Goal: Information Seeking & Learning: Find specific fact

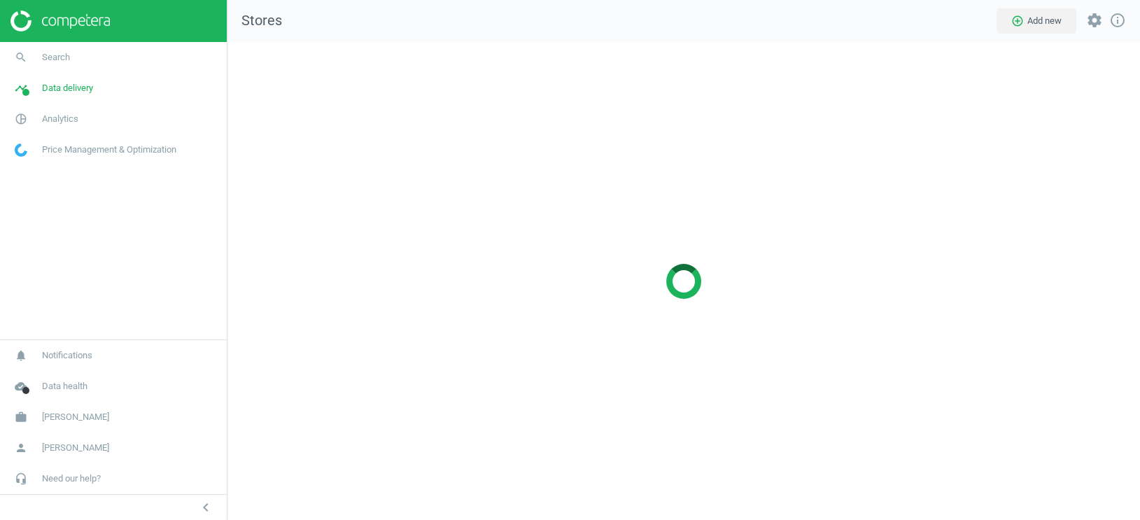
scroll to position [479, 913]
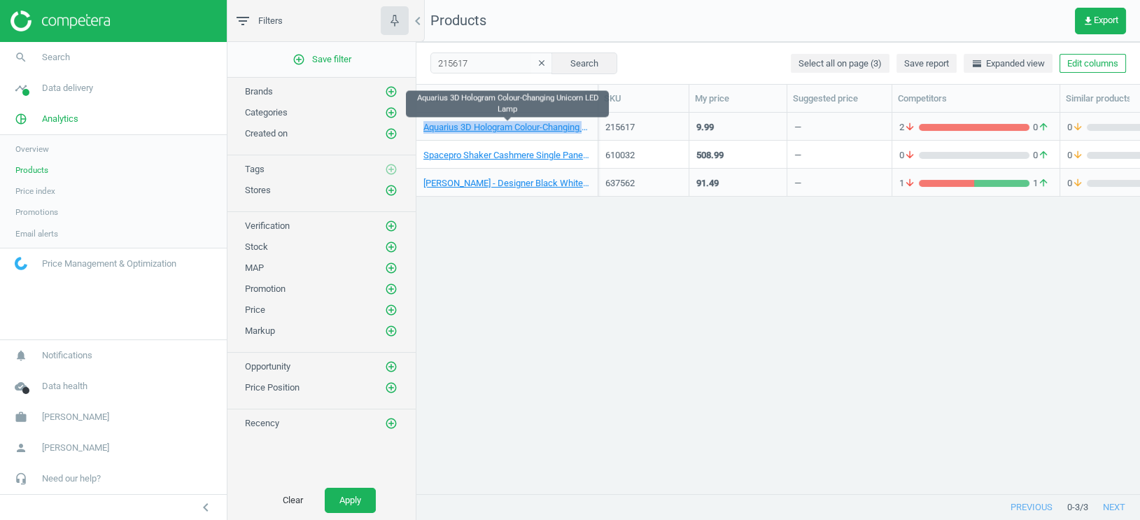
scroll to position [382, 723]
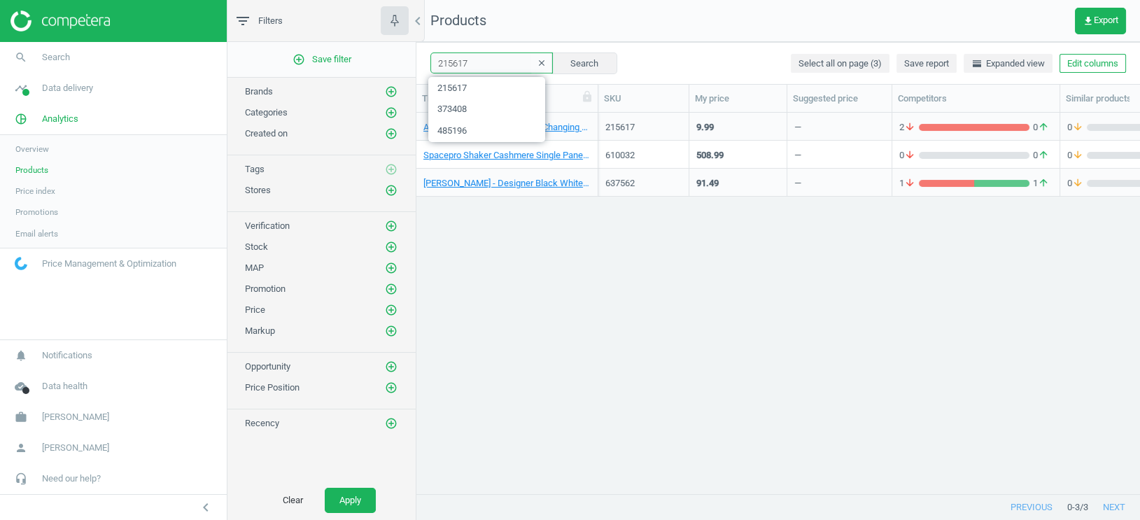
click at [454, 66] on input "215617" at bounding box center [491, 62] width 122 height 21
paste input "425553"
click at [576, 68] on button "Search" at bounding box center [584, 62] width 66 height 21
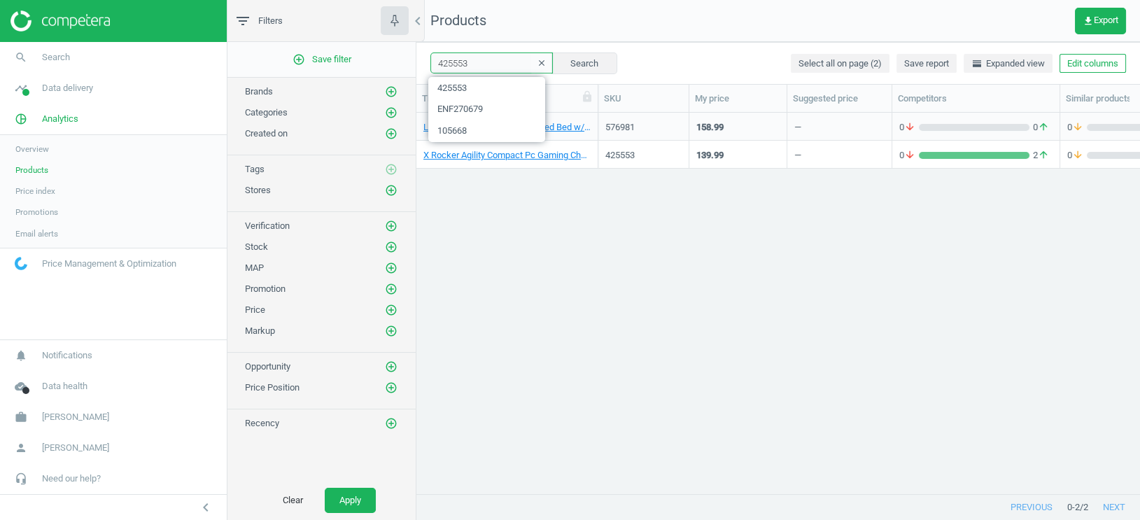
click at [451, 62] on input "425553" at bounding box center [491, 62] width 122 height 21
paste input "0532"
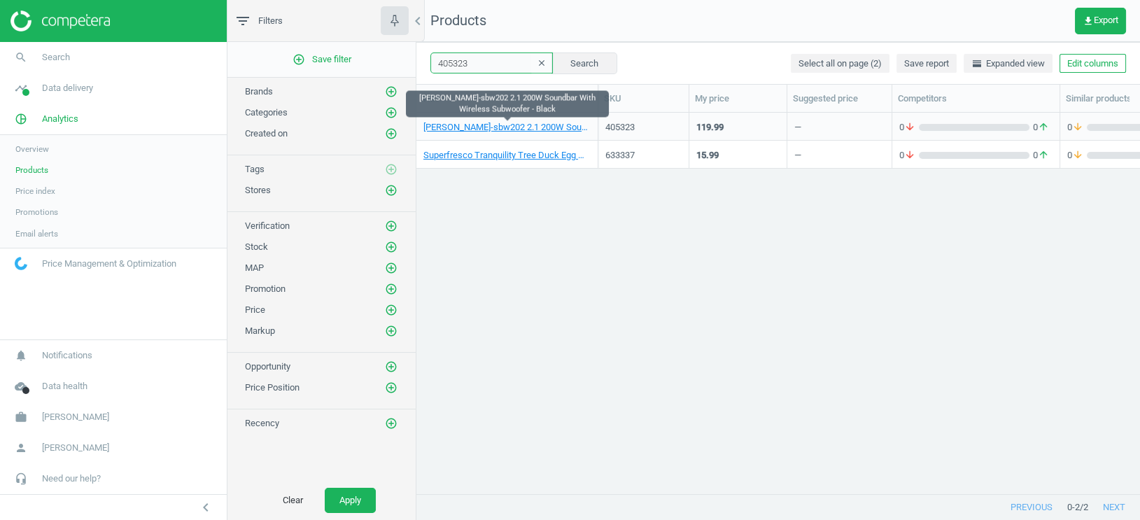
click at [464, 62] on input "405323" at bounding box center [491, 62] width 122 height 21
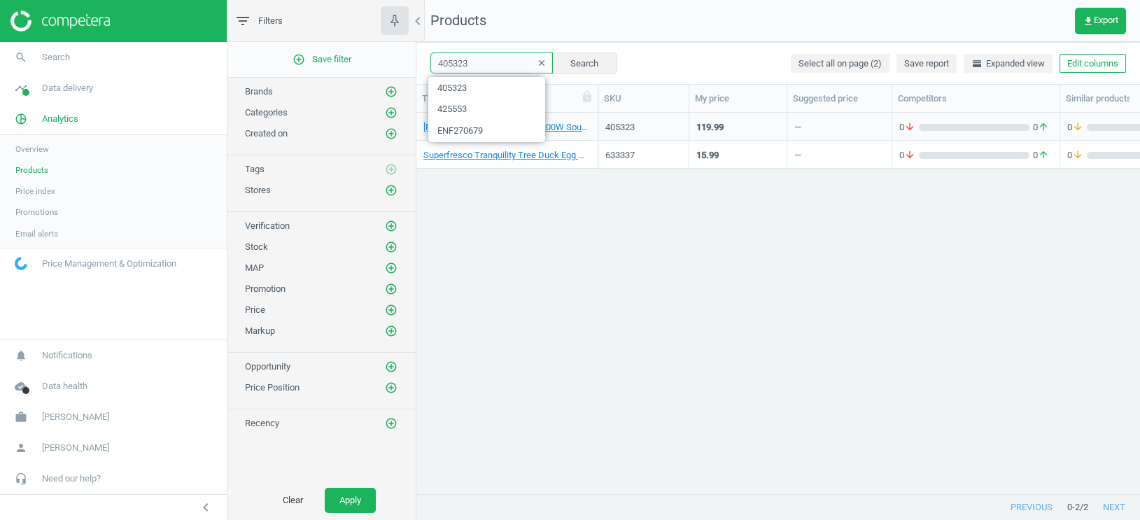
click at [464, 62] on input "405323" at bounding box center [491, 62] width 122 height 21
paste input "515294"
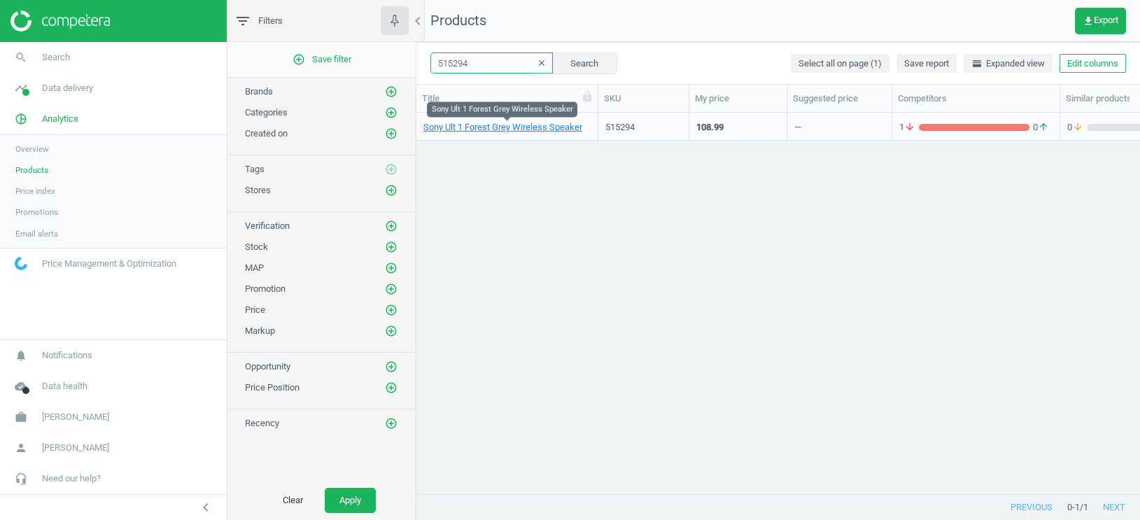
click at [446, 64] on input "515294" at bounding box center [491, 62] width 122 height 21
paste input "440919"
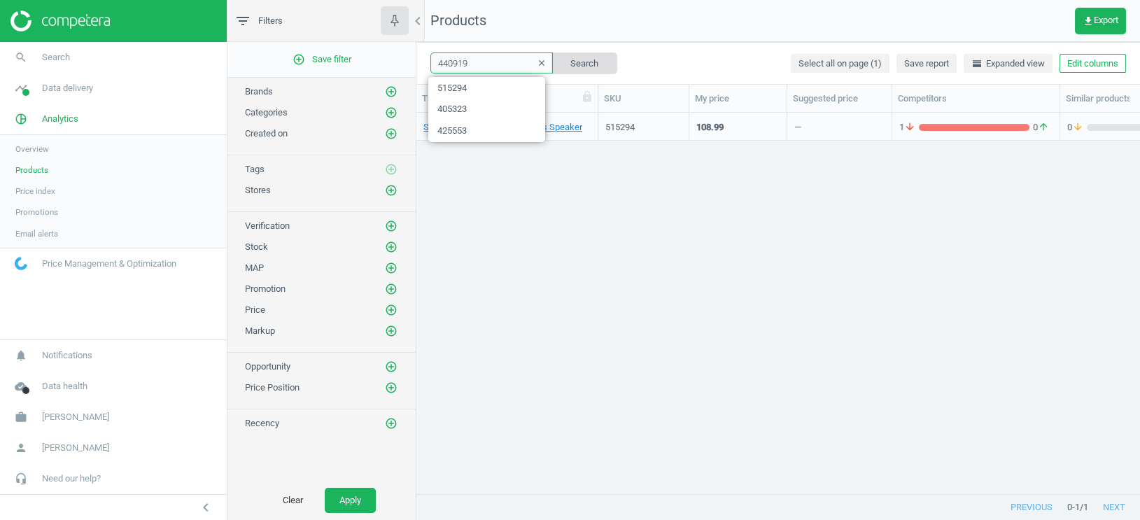
type input "440919"
click at [577, 67] on button "Search" at bounding box center [584, 62] width 66 height 21
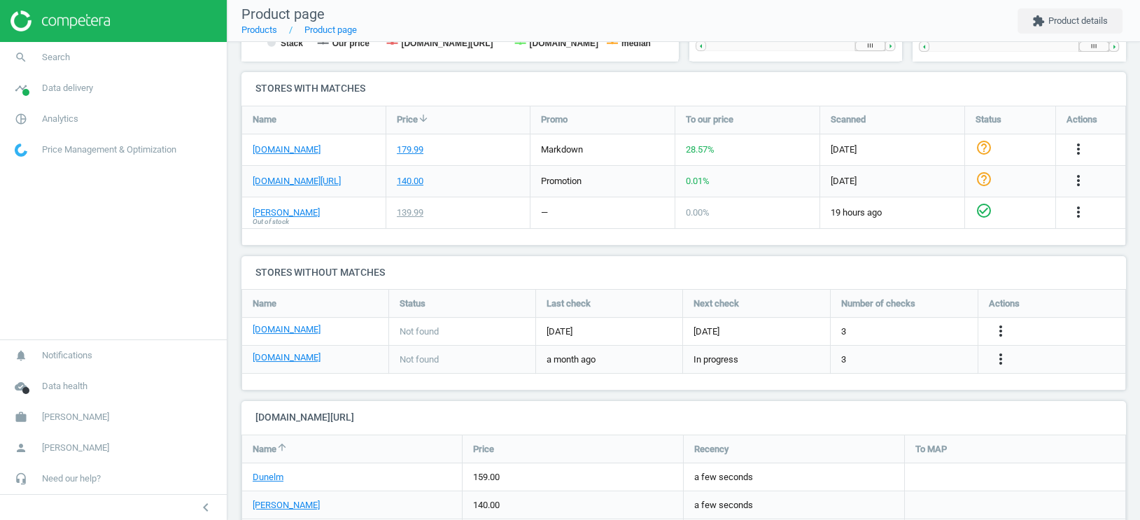
scroll to position [523, 0]
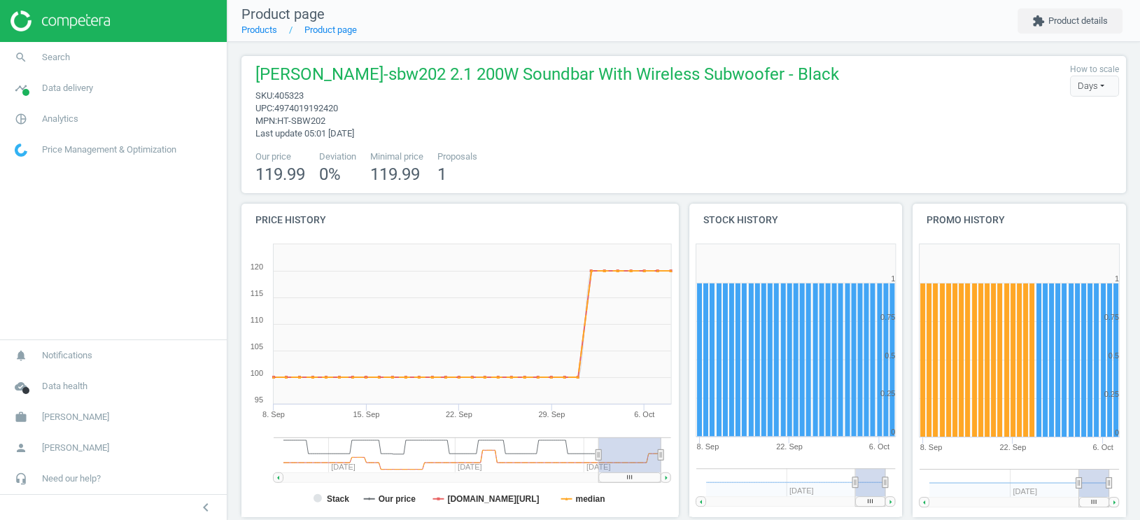
click at [304, 97] on span "405323" at bounding box center [288, 95] width 29 height 10
copy span "405323"
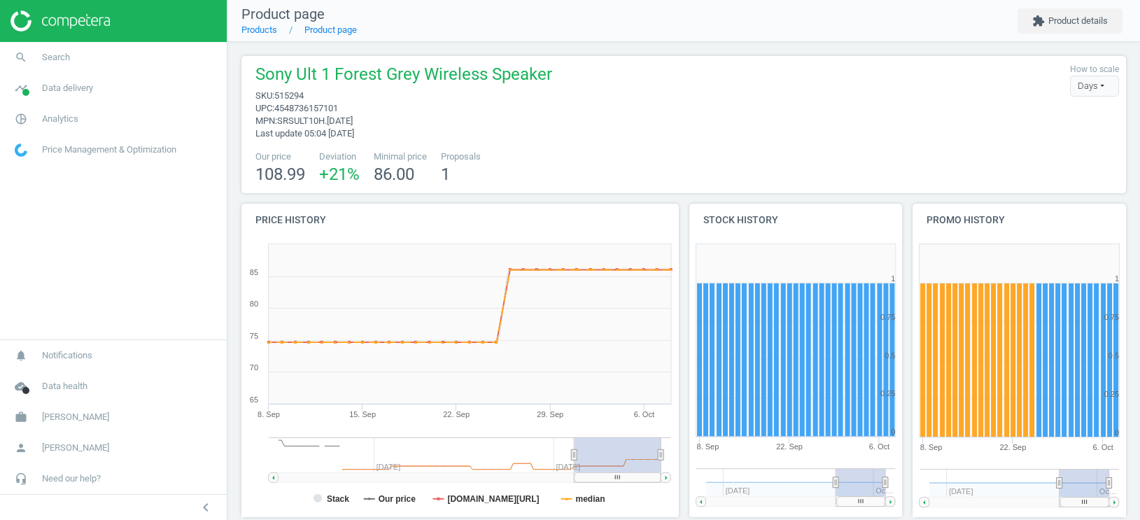
click at [292, 99] on span "515294" at bounding box center [288, 95] width 29 height 10
copy span "515294"
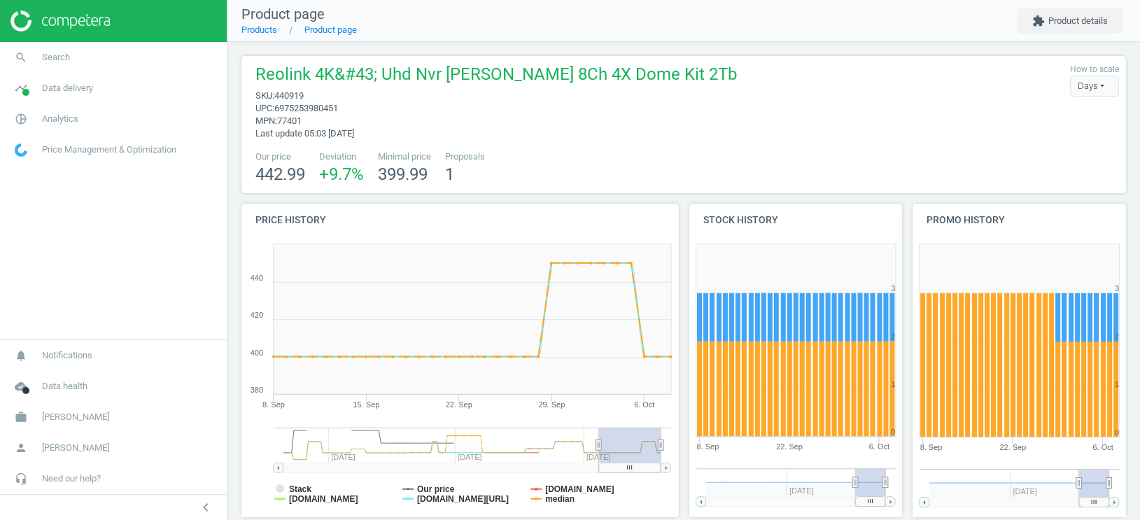
click at [293, 97] on span "440919" at bounding box center [288, 95] width 29 height 10
copy span "440919"
